Goal: Task Accomplishment & Management: Manage account settings

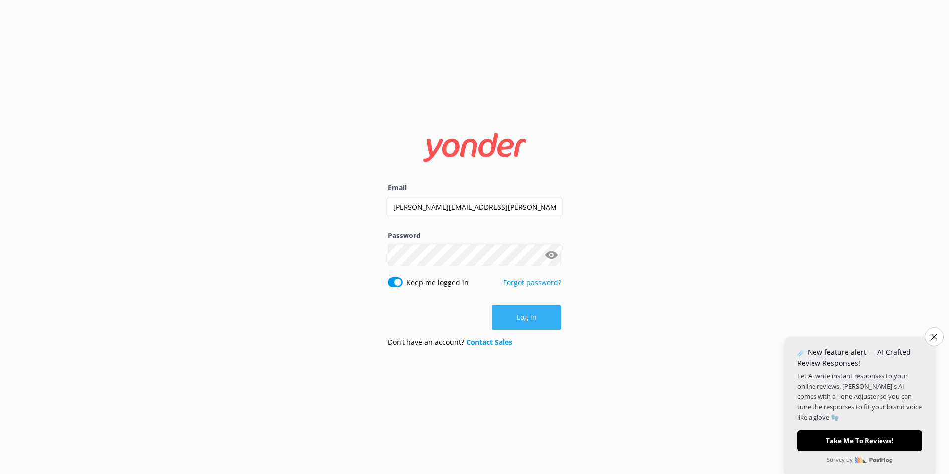
click at [534, 319] on button "Log in" at bounding box center [526, 317] width 69 height 25
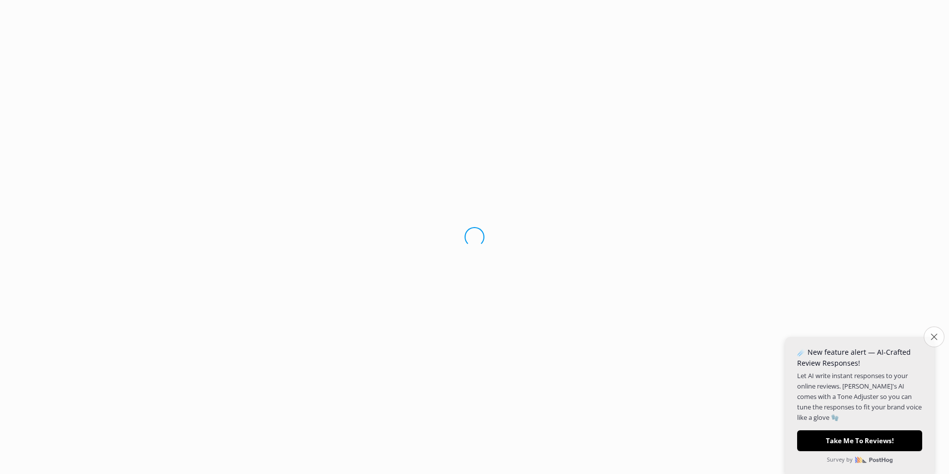
click at [936, 338] on icon "Close survey" at bounding box center [934, 336] width 6 height 6
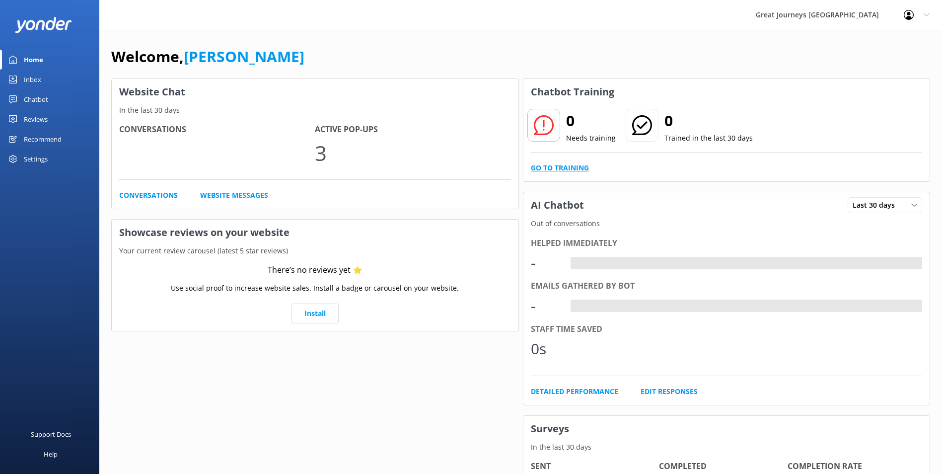
click at [571, 168] on link "Go to Training" at bounding box center [560, 167] width 58 height 11
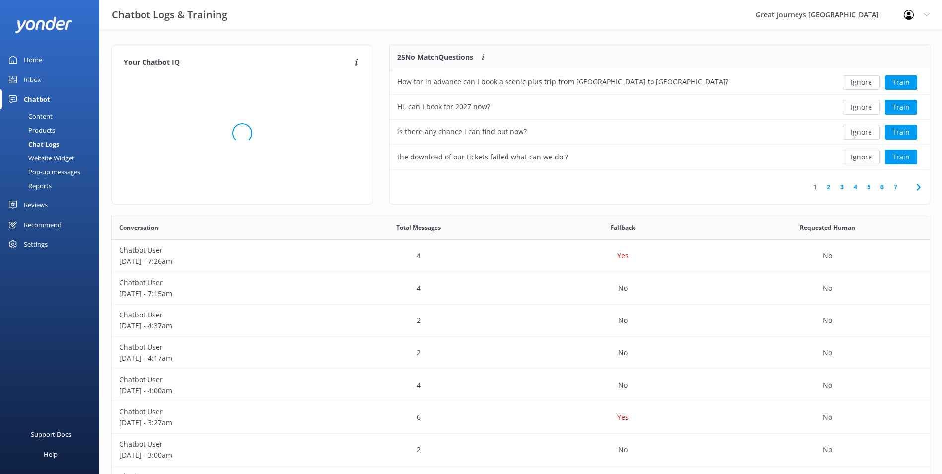
scroll to position [341, 810]
click at [860, 81] on button "Ignore" at bounding box center [860, 82] width 37 height 15
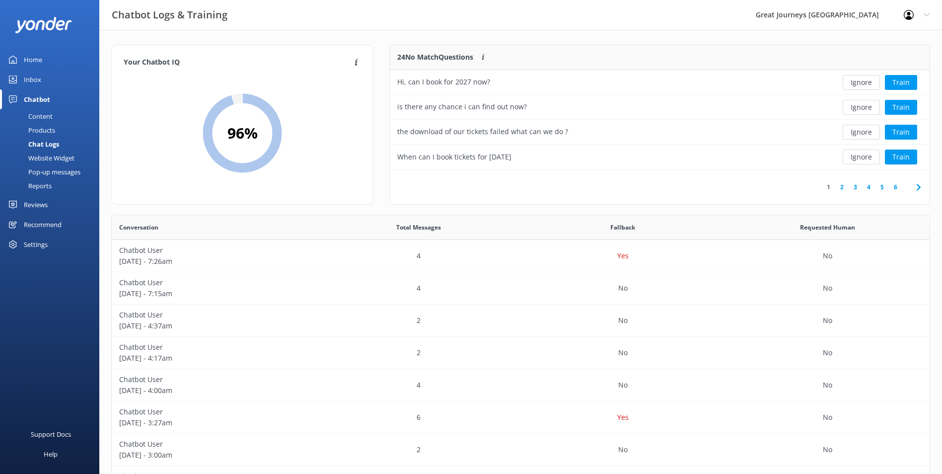
click at [860, 81] on button "Ignore" at bounding box center [860, 82] width 37 height 15
click at [861, 83] on button "Ignore" at bounding box center [860, 82] width 37 height 15
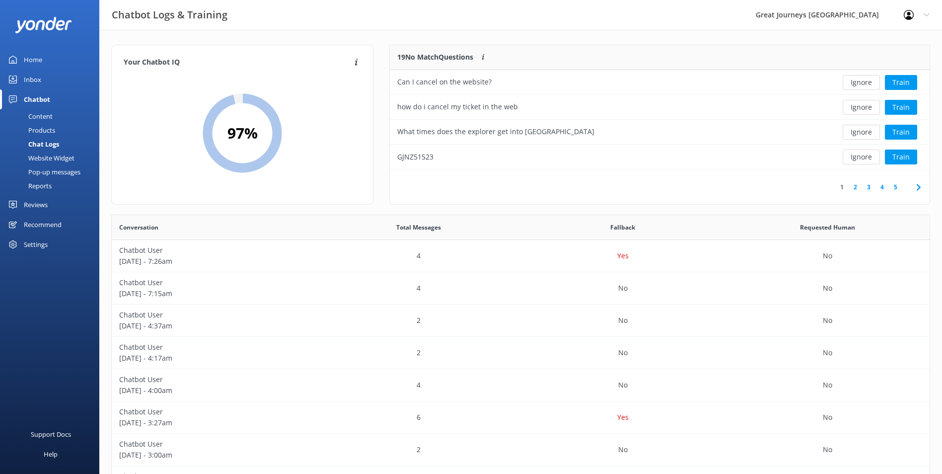
click at [861, 83] on button "Ignore" at bounding box center [860, 82] width 37 height 15
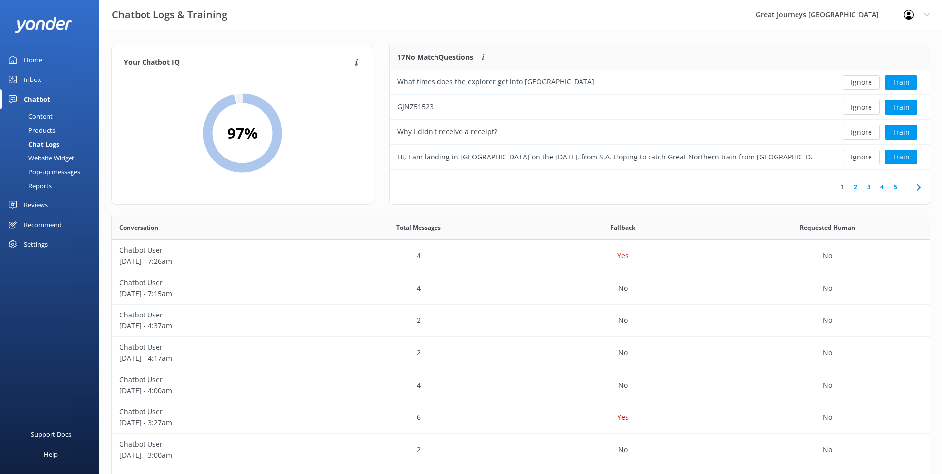
click at [861, 83] on button "Ignore" at bounding box center [860, 82] width 37 height 15
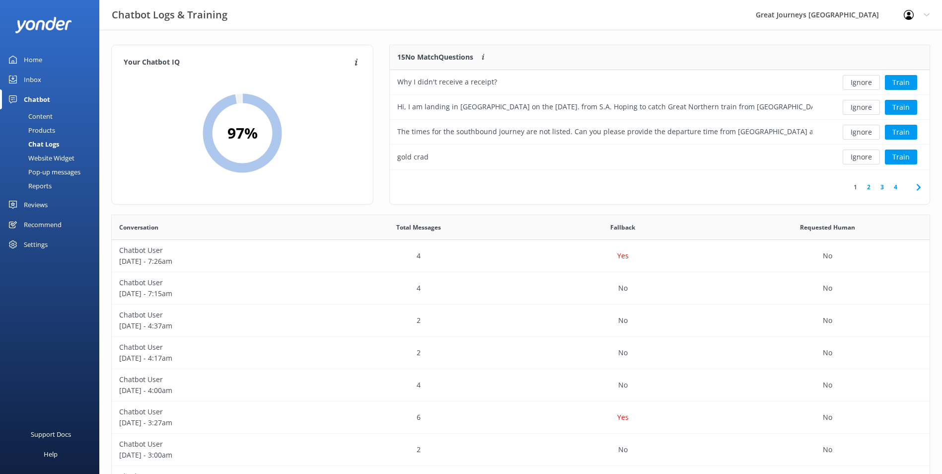
click at [861, 83] on button "Ignore" at bounding box center [860, 82] width 37 height 15
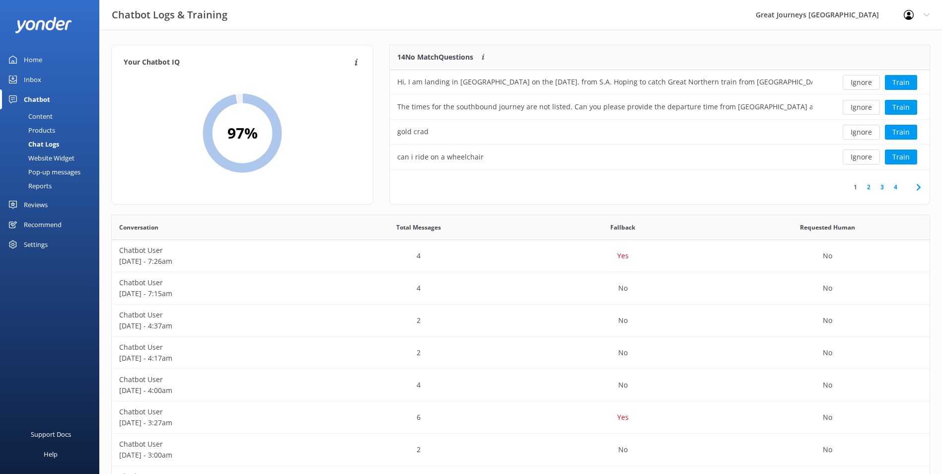
click at [861, 83] on button "Ignore" at bounding box center [860, 82] width 37 height 15
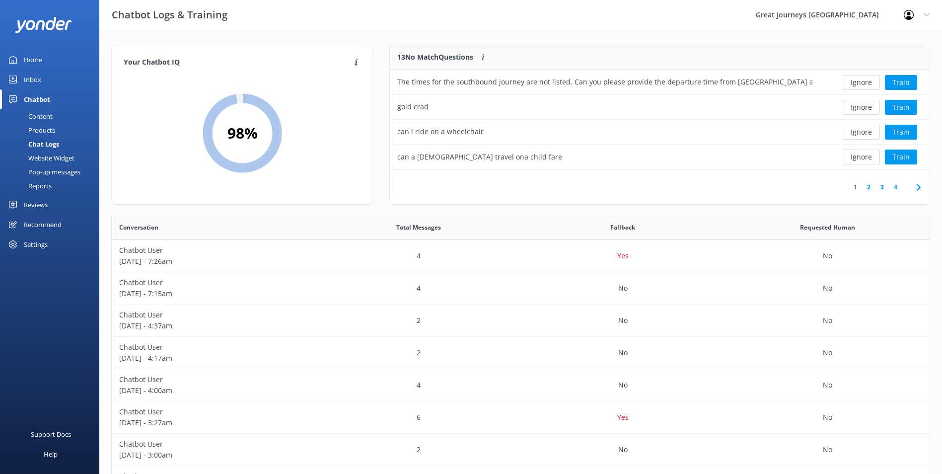
click at [861, 83] on button "Ignore" at bounding box center [860, 82] width 37 height 15
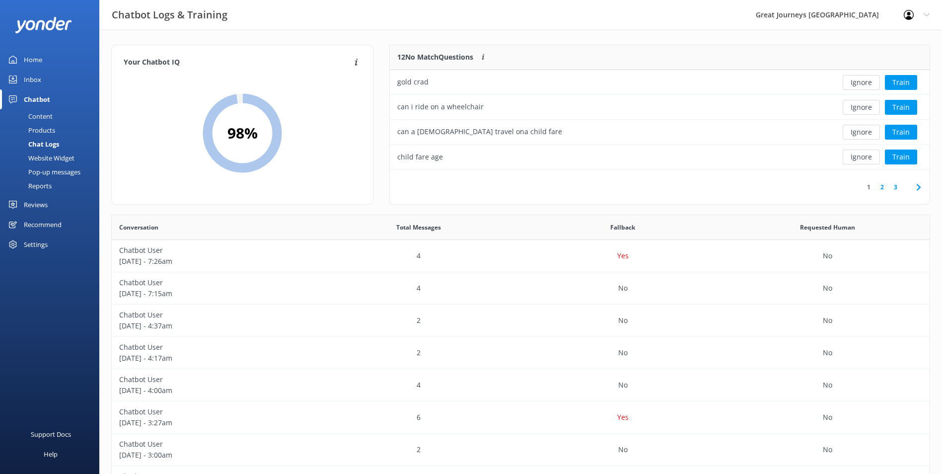
click at [861, 83] on button "Ignore" at bounding box center [860, 82] width 37 height 15
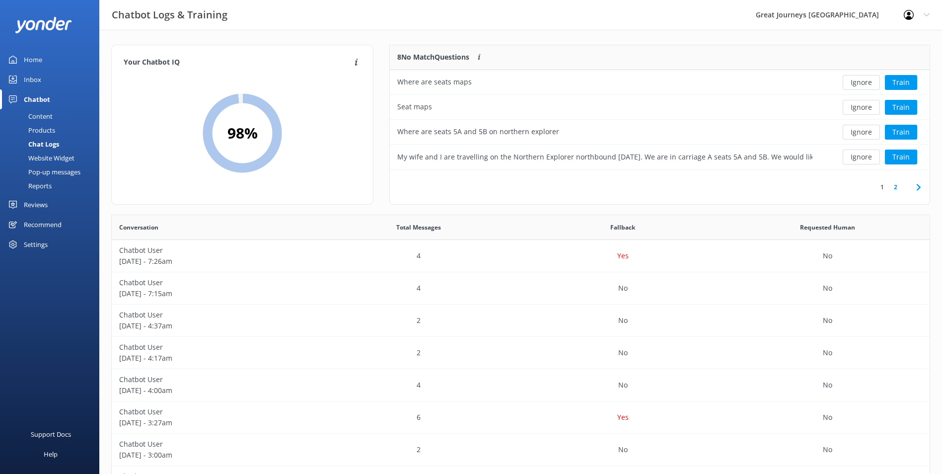
click at [861, 83] on button "Ignore" at bounding box center [860, 82] width 37 height 15
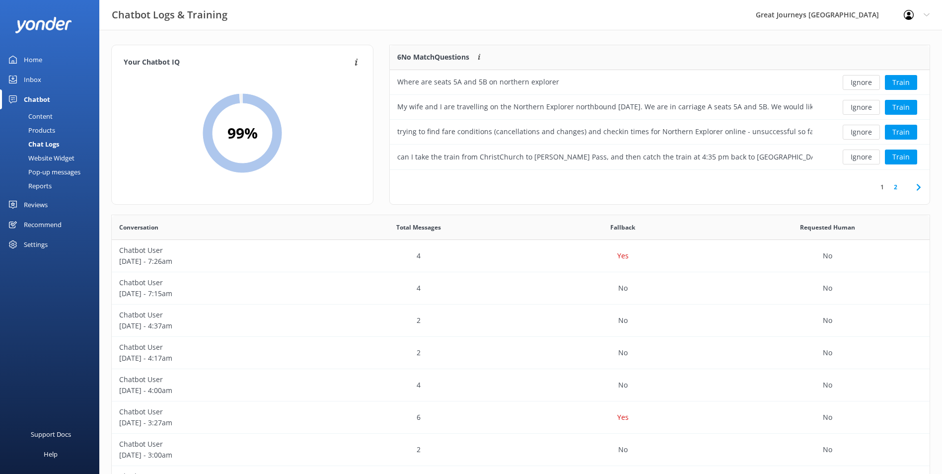
click at [861, 83] on button "Ignore" at bounding box center [860, 82] width 37 height 15
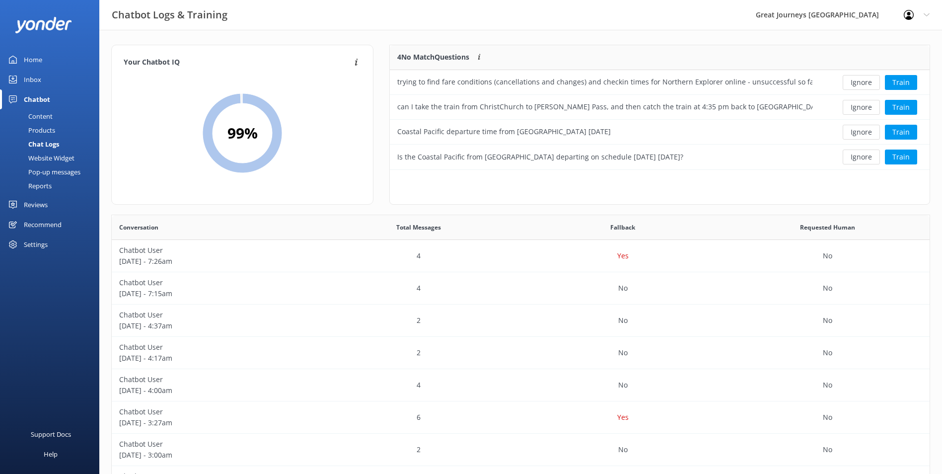
click at [861, 83] on button "Ignore" at bounding box center [860, 82] width 37 height 15
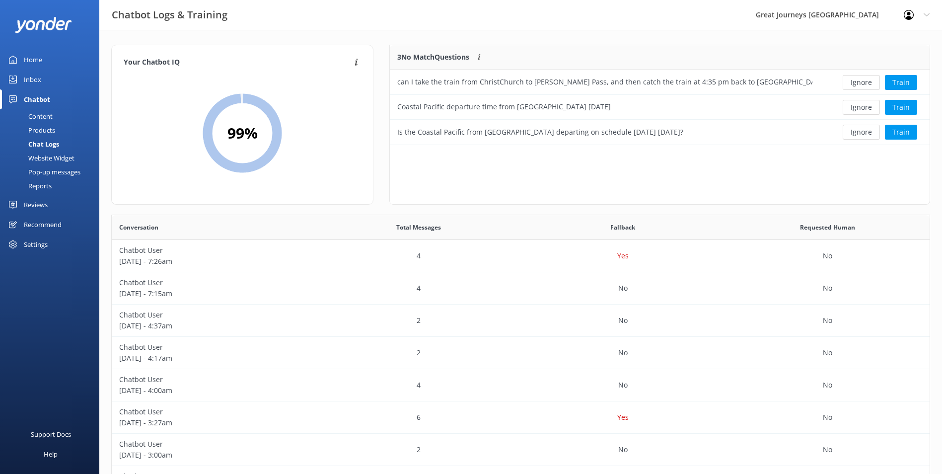
scroll to position [92, 532]
click at [861, 83] on button "Ignore" at bounding box center [860, 82] width 37 height 15
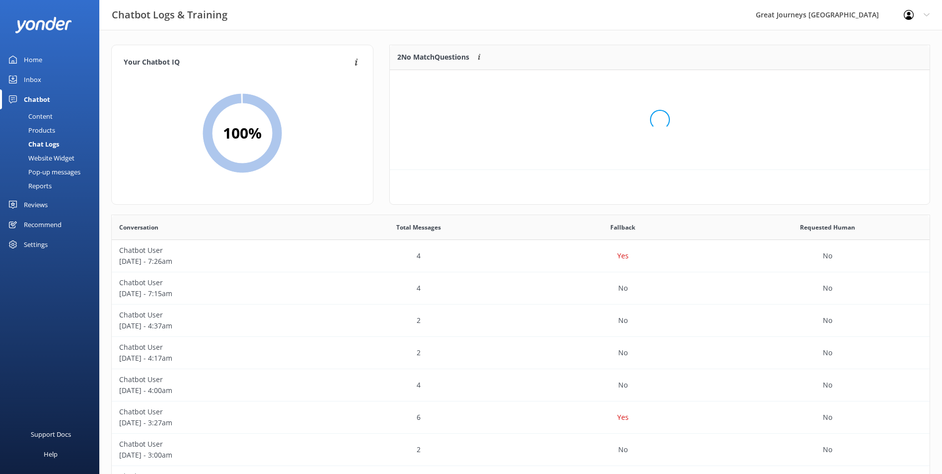
scroll to position [68, 532]
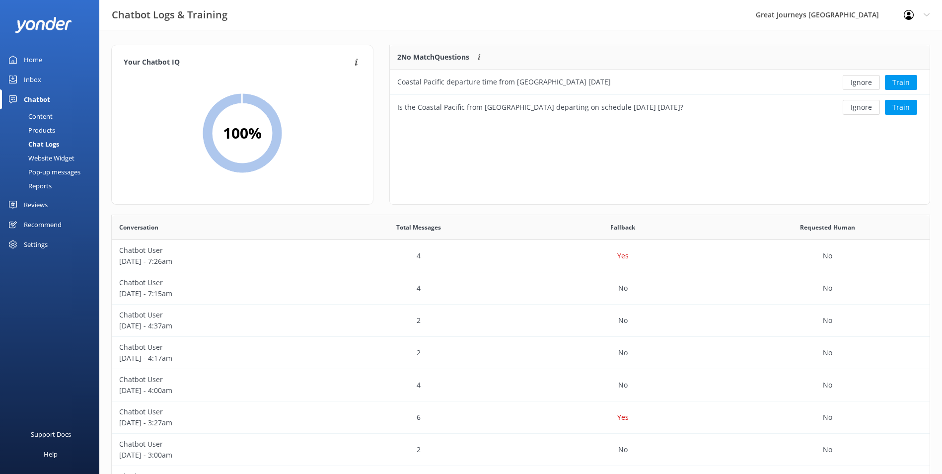
click at [861, 83] on button "Ignore" at bounding box center [860, 82] width 37 height 15
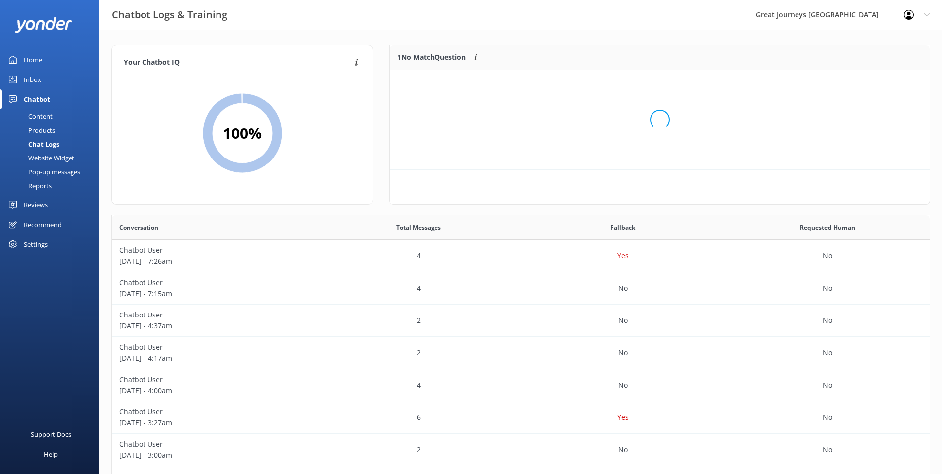
scroll to position [43, 532]
click at [861, 83] on button "Ignore" at bounding box center [860, 82] width 37 height 15
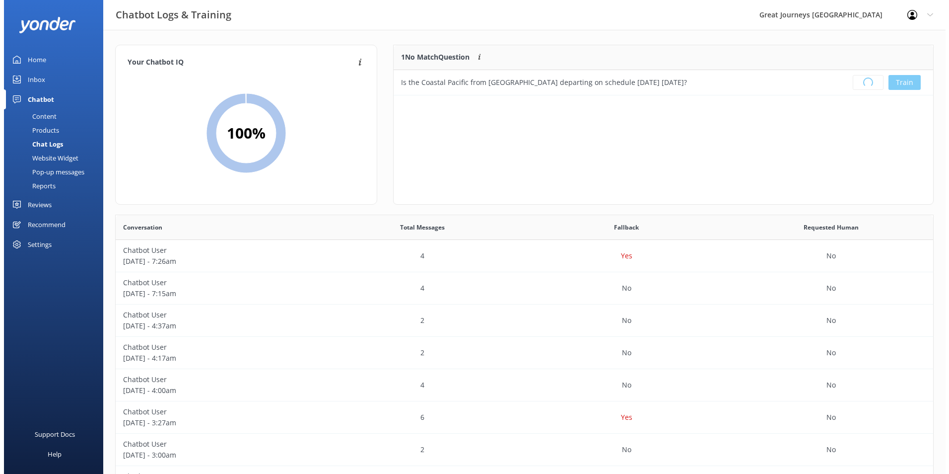
scroll to position [117, 532]
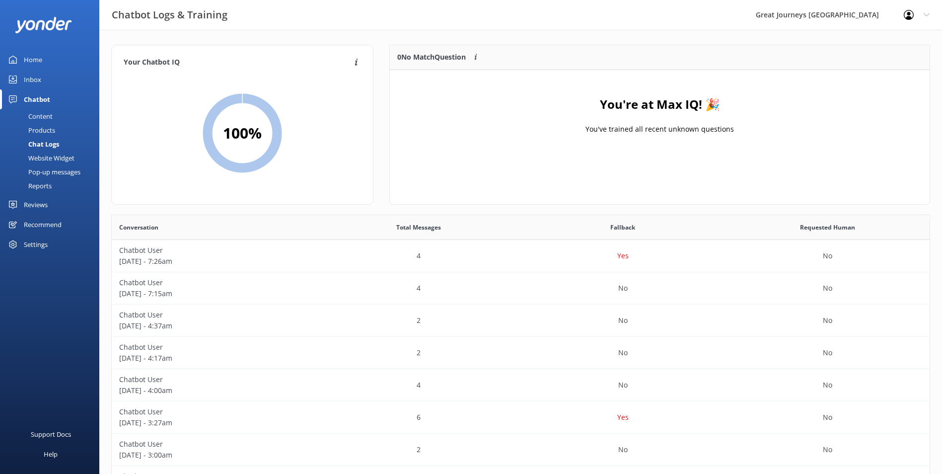
click at [928, 12] on icon at bounding box center [926, 15] width 6 height 6
click at [884, 62] on link "Logout" at bounding box center [892, 67] width 99 height 25
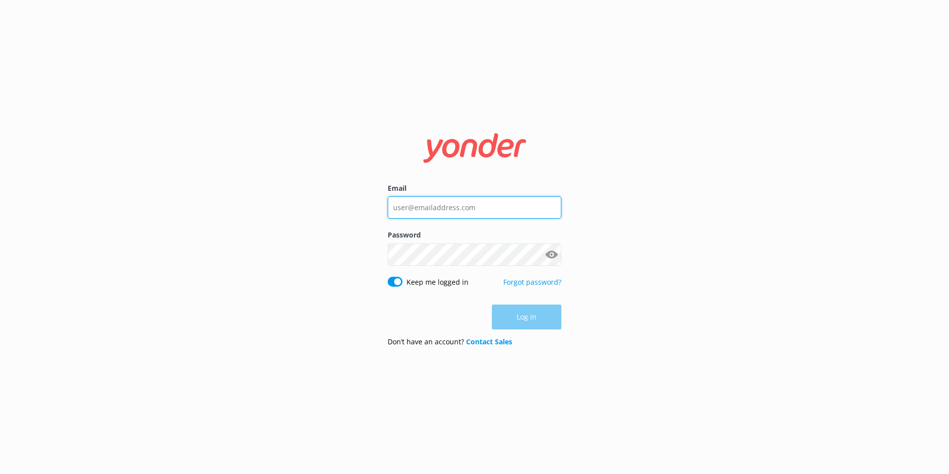
type input "[PERSON_NAME][EMAIL_ADDRESS][PERSON_NAME][DOMAIN_NAME]"
